Goal: Transaction & Acquisition: Download file/media

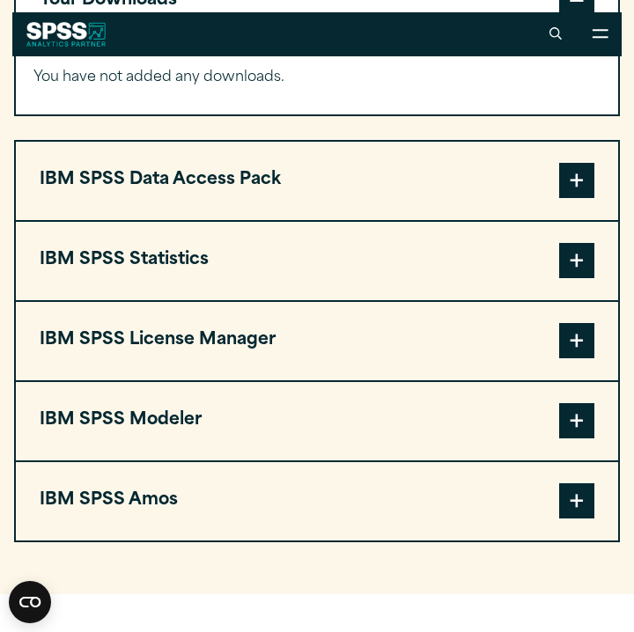
scroll to position [1402, 0]
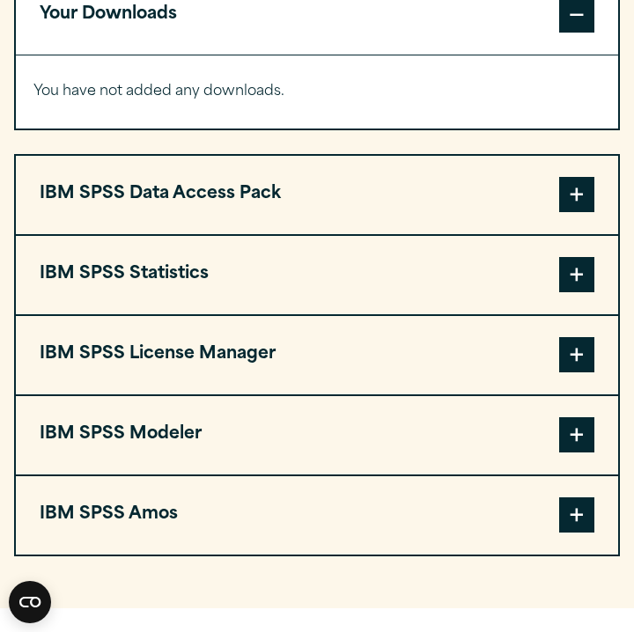
click at [586, 292] on span at bounding box center [576, 274] width 35 height 35
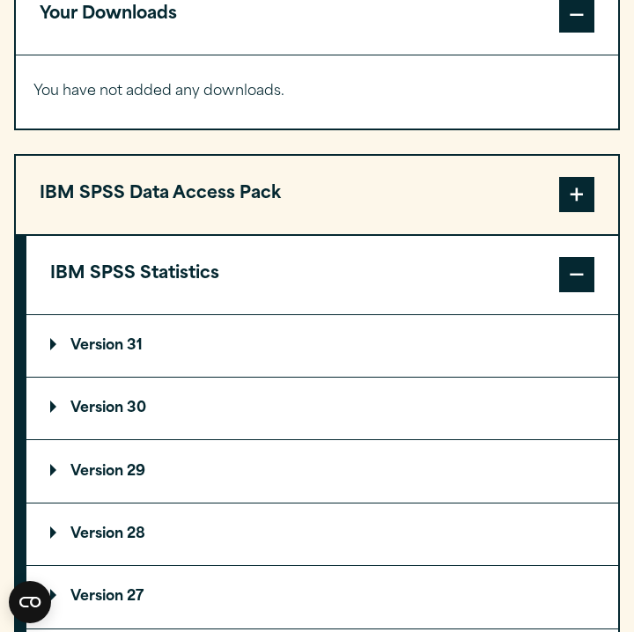
click at [66, 414] on p "Version 30" at bounding box center [98, 409] width 96 height 14
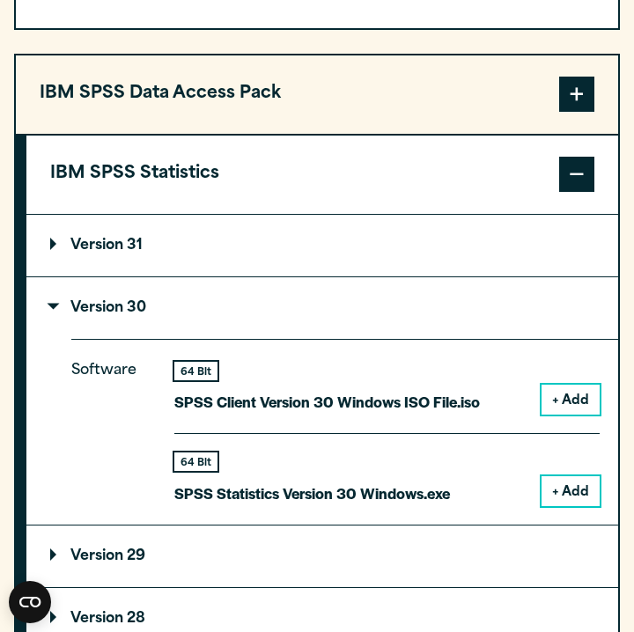
scroll to position [1508, 0]
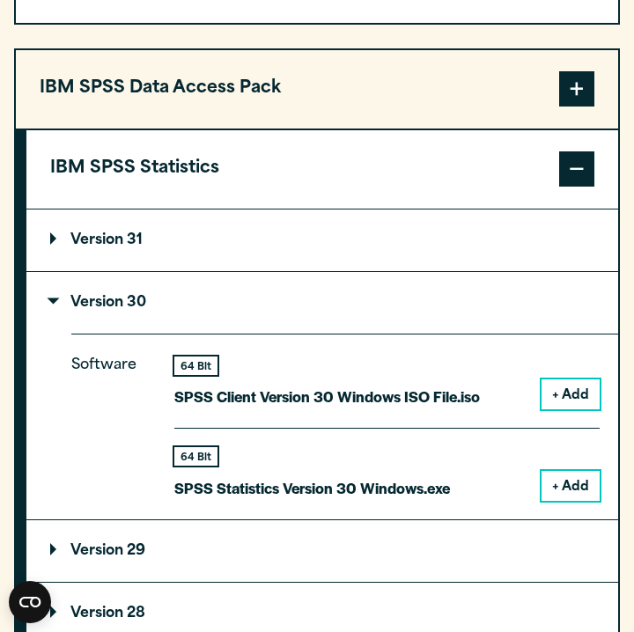
click at [573, 501] on button "+ Add" at bounding box center [571, 486] width 58 height 30
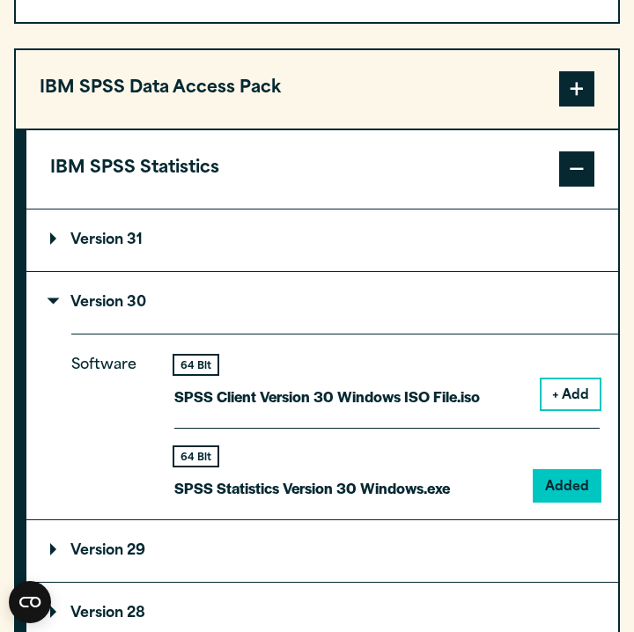
click at [488, 518] on div "Software 64 Bit SPSS Client Version 30 Windows ISO File.iso + Add 64 Bit Added" at bounding box center [344, 426] width 547 height 185
click at [427, 484] on p "SPSS Statistics Version 30 Windows.exe" at bounding box center [312, 489] width 276 height 26
click at [583, 511] on div "Software 64 Bit SPSS Client Version 30 Windows ISO File.iso + Add 64 Bit Added" at bounding box center [344, 426] width 547 height 185
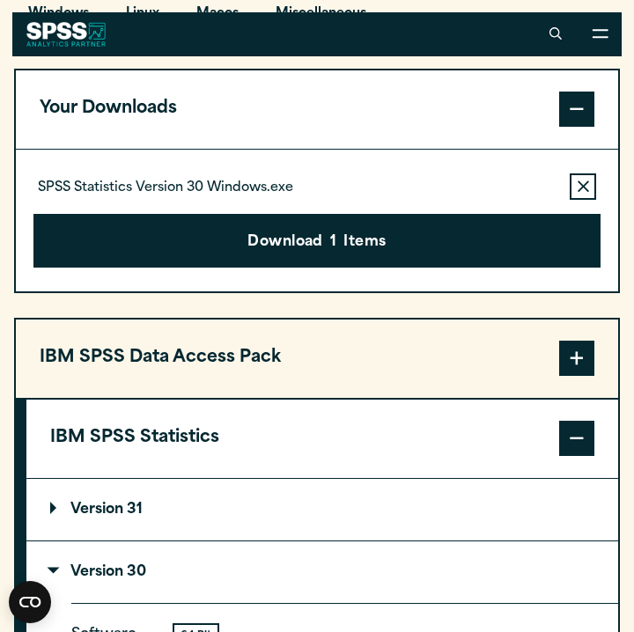
scroll to position [1278, 0]
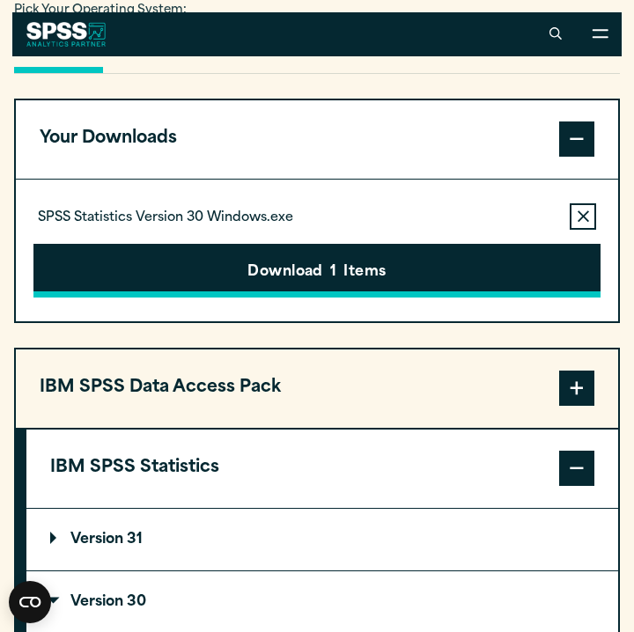
click at [250, 298] on button "Download 1 Items" at bounding box center [316, 271] width 567 height 55
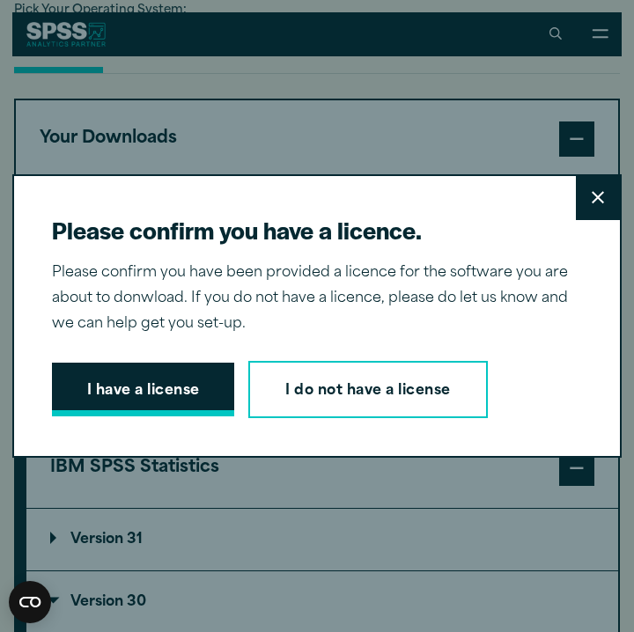
click at [188, 380] on button "I have a license" at bounding box center [143, 390] width 183 height 55
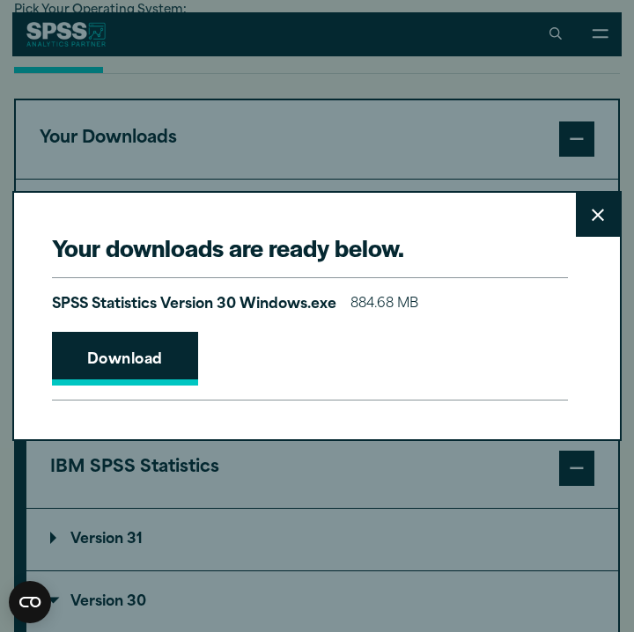
click at [150, 357] on link "Download" at bounding box center [125, 359] width 146 height 55
click at [203, 144] on div "Your downloads are ready below. Close SPSS Statistics Version 30 Windows.exe 88…" at bounding box center [317, 316] width 634 height 632
